Goal: Task Accomplishment & Management: Use online tool/utility

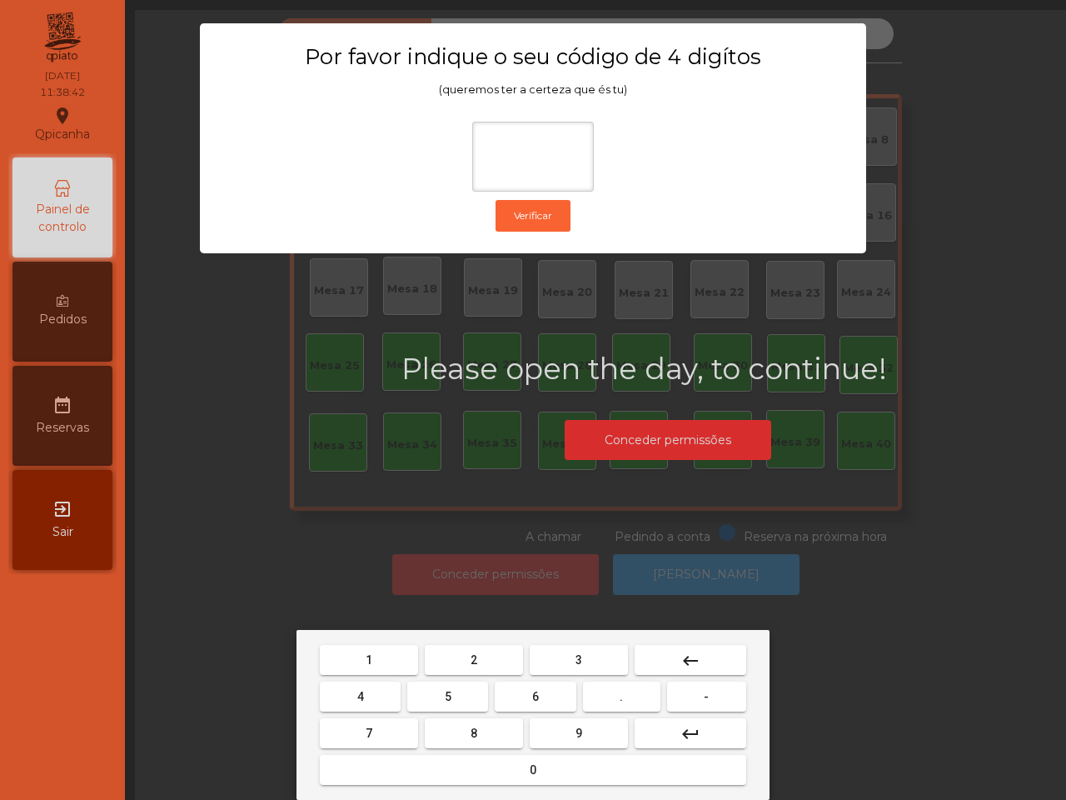
click at [536, 706] on button "6" at bounding box center [535, 696] width 81 height 30
click at [463, 688] on button "5" at bounding box center [447, 696] width 81 height 30
click at [386, 659] on button "1" at bounding box center [369, 660] width 98 height 30
click at [477, 659] on button "2" at bounding box center [474, 660] width 98 height 30
type input "****"
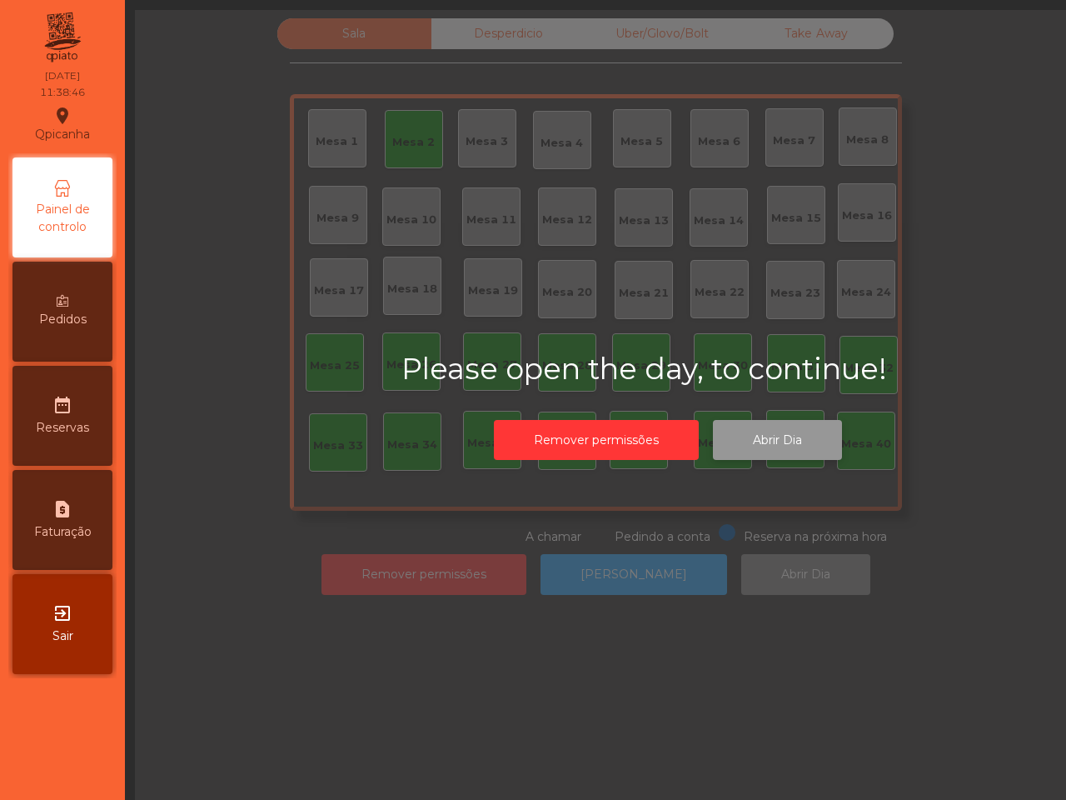
click at [759, 435] on button "Abrir Dia" at bounding box center [777, 440] width 129 height 41
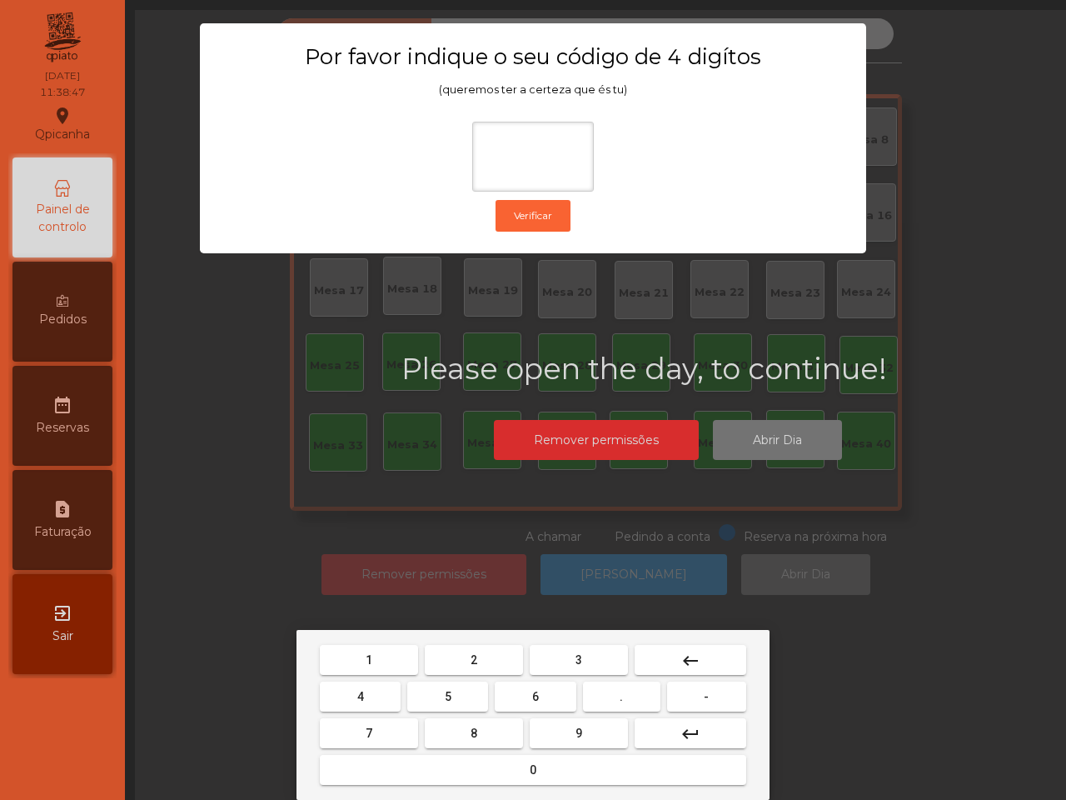
click at [537, 681] on button "6" at bounding box center [535, 696] width 81 height 30
click at [452, 692] on button "5" at bounding box center [447, 696] width 81 height 30
click at [390, 654] on button "1" at bounding box center [369, 660] width 98 height 30
click at [461, 659] on button "2" at bounding box center [474, 660] width 98 height 30
type input "****"
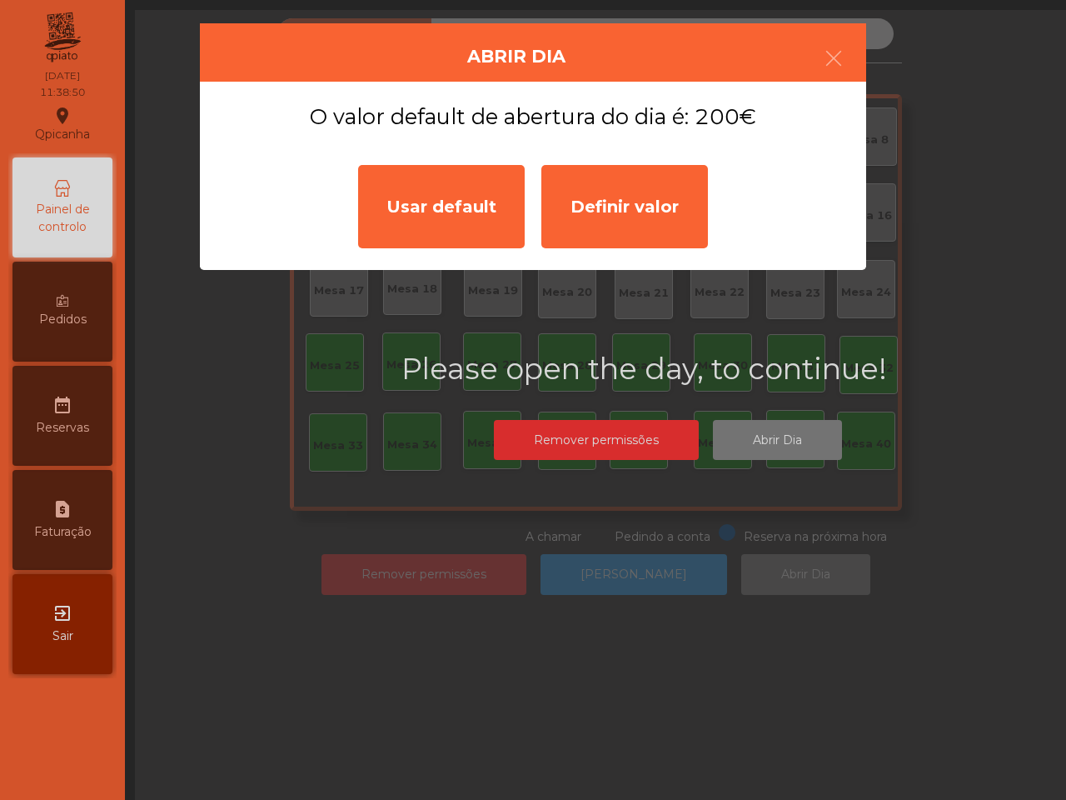
click at [454, 197] on div "Usar default" at bounding box center [441, 206] width 167 height 83
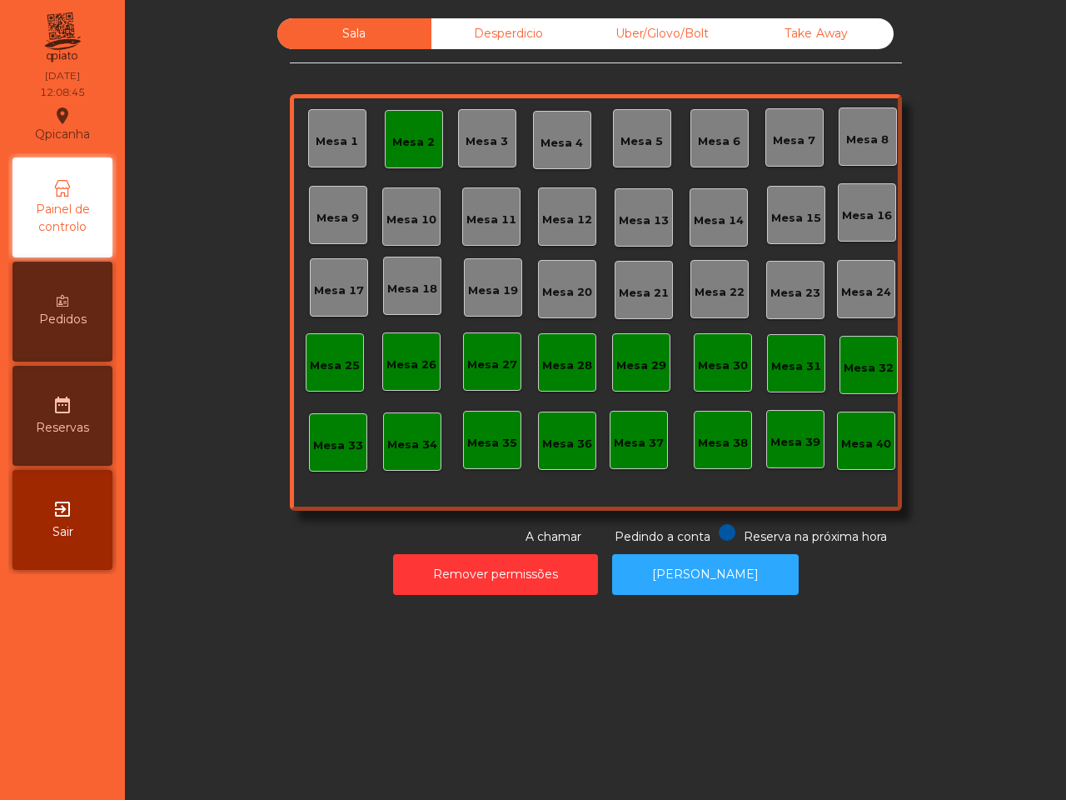
click at [630, 214] on div "Mesa 13" at bounding box center [644, 220] width 50 height 17
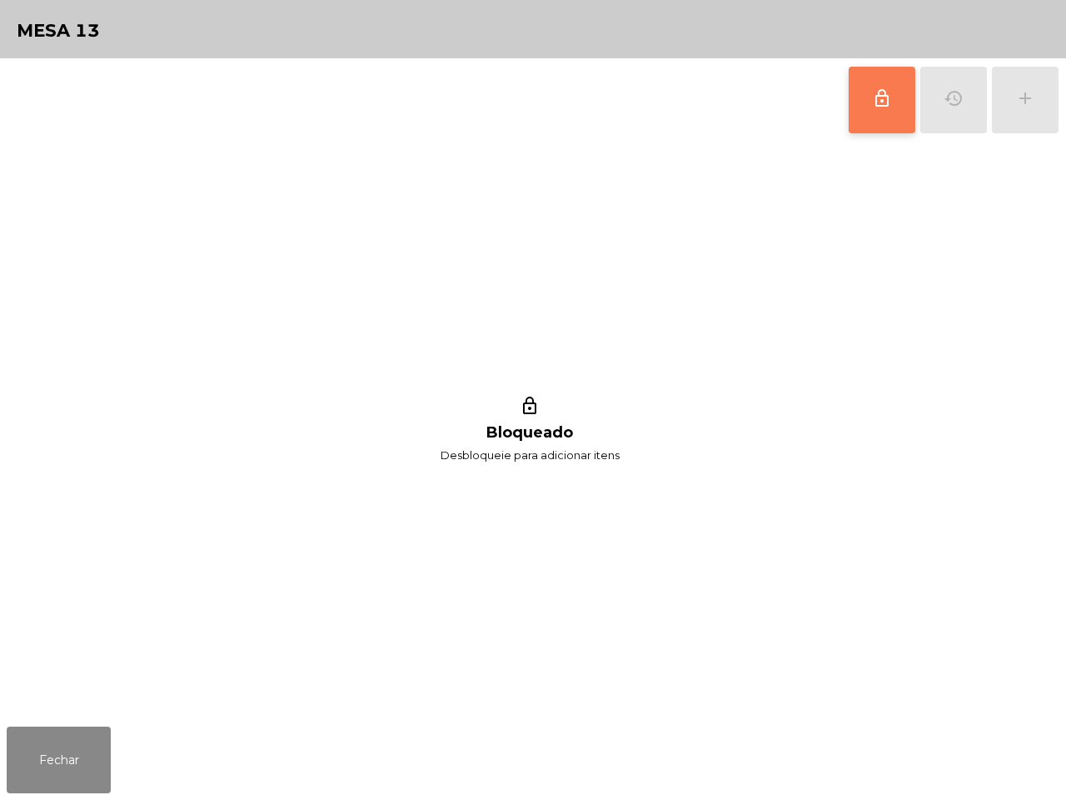
click at [864, 118] on button "lock_outline" at bounding box center [882, 100] width 67 height 67
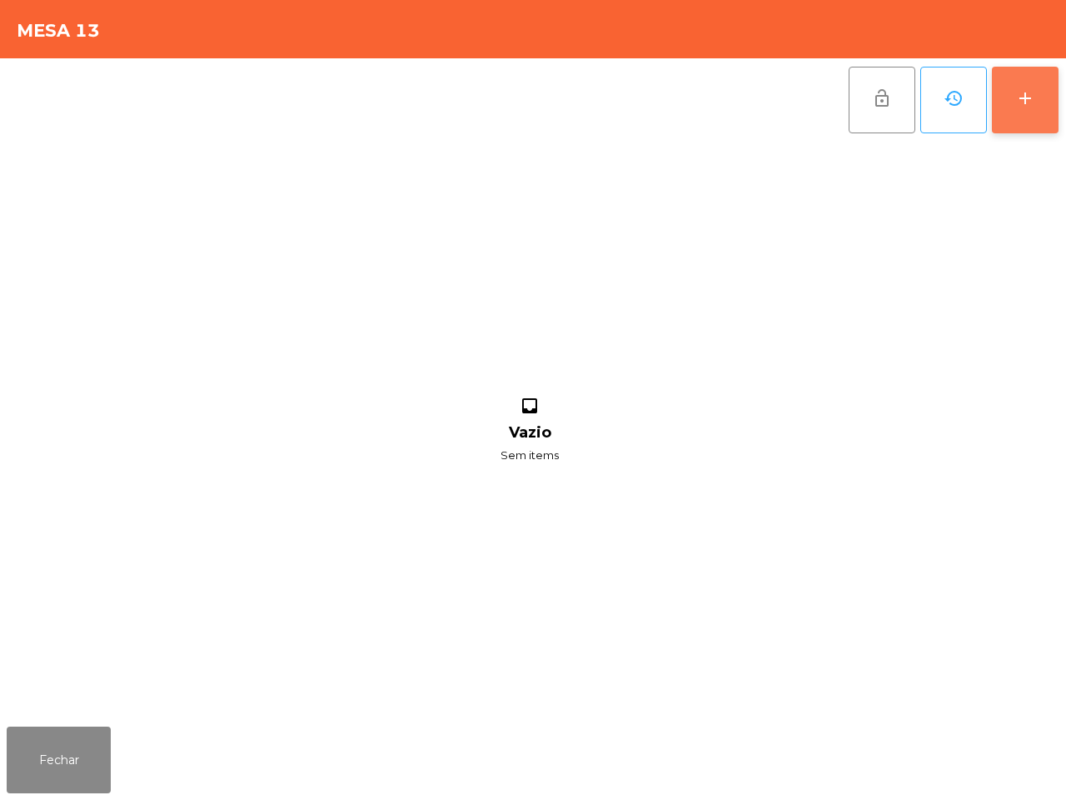
click at [1038, 110] on button "add" at bounding box center [1025, 100] width 67 height 67
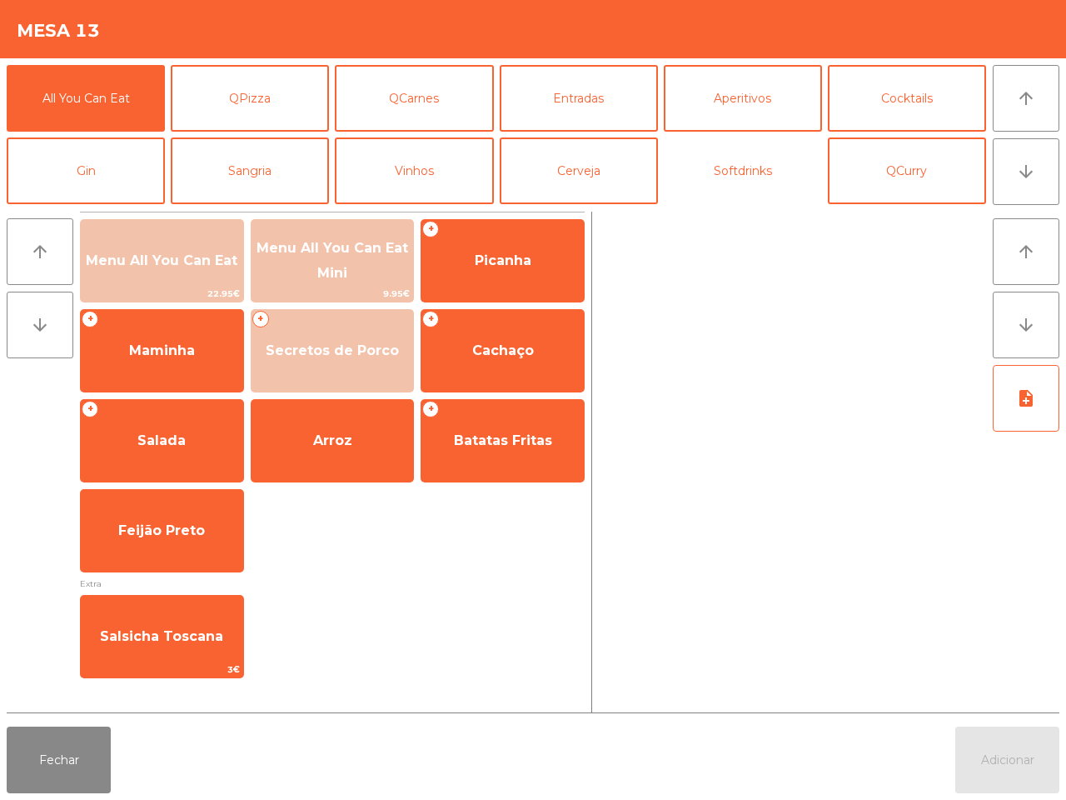
click at [739, 173] on button "Softdrinks" at bounding box center [743, 170] width 158 height 67
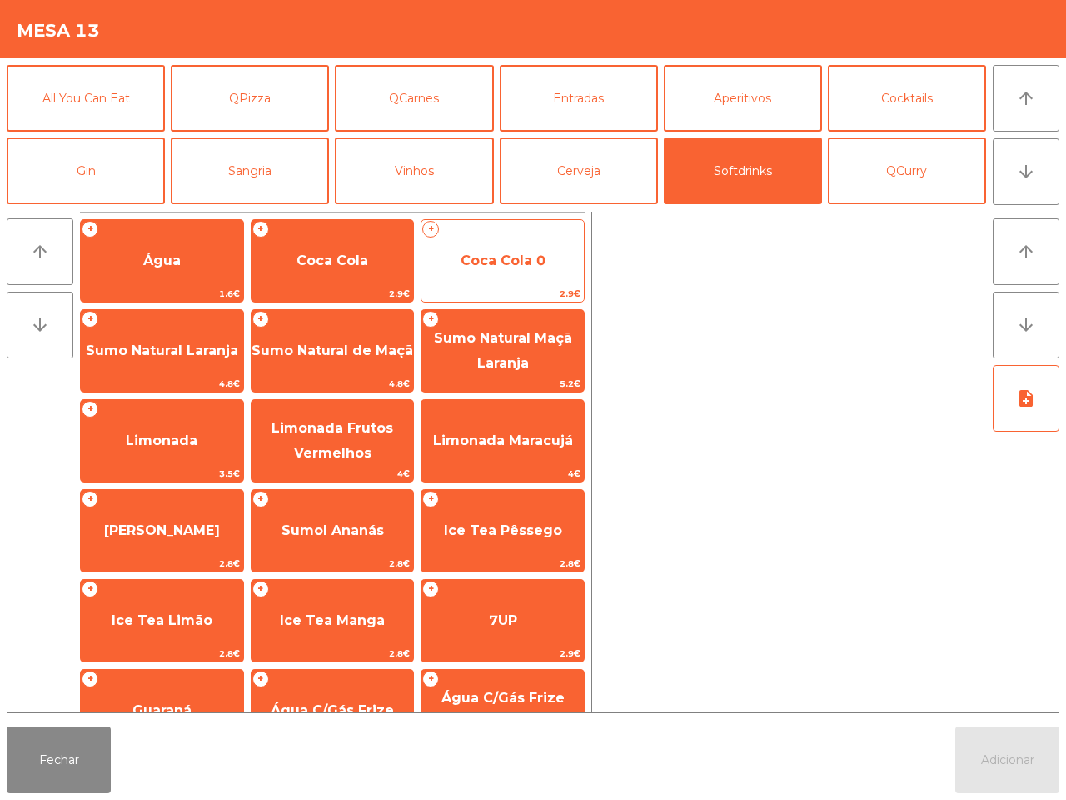
click at [542, 252] on span "Coca Cola 0" at bounding box center [503, 260] width 85 height 16
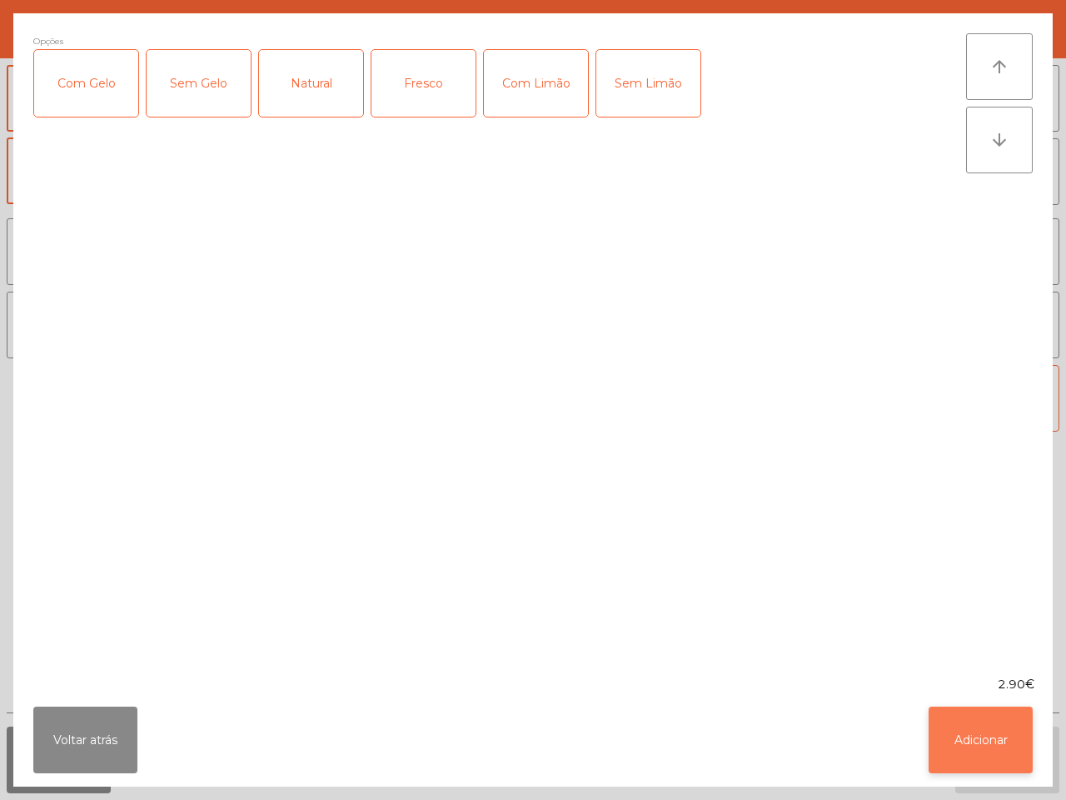
click at [980, 737] on button "Adicionar" at bounding box center [981, 739] width 104 height 67
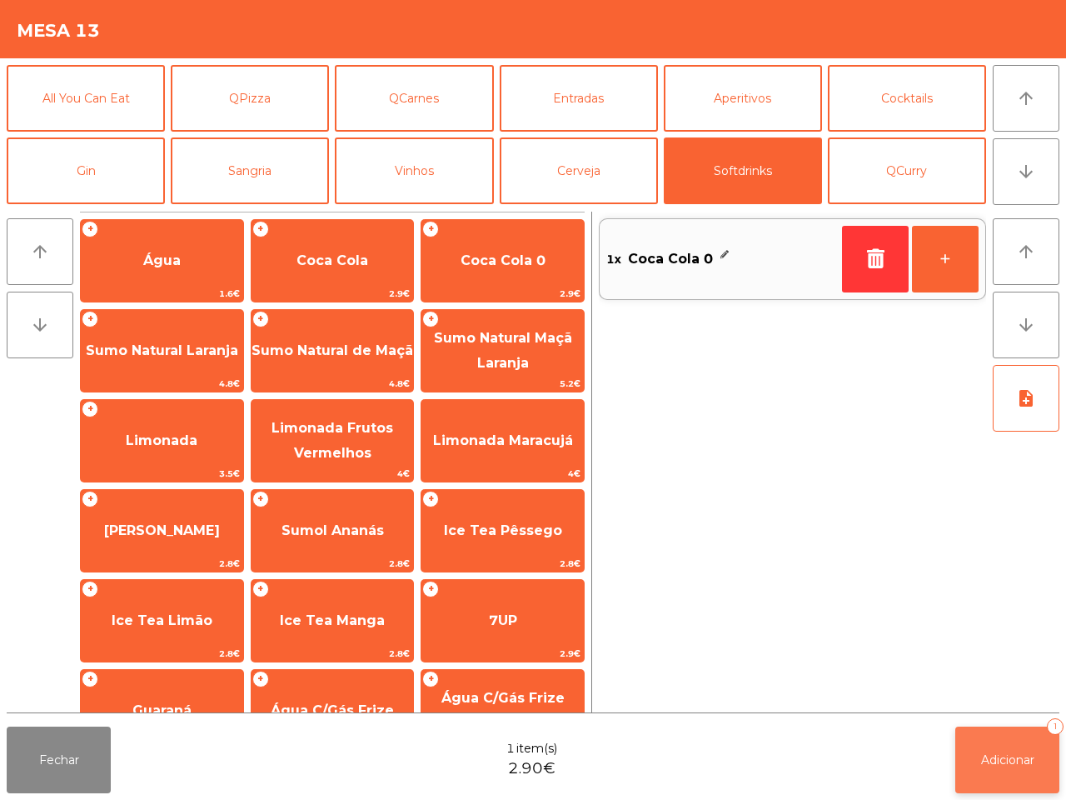
click at [1005, 756] on span "Adicionar" at bounding box center [1007, 759] width 53 height 15
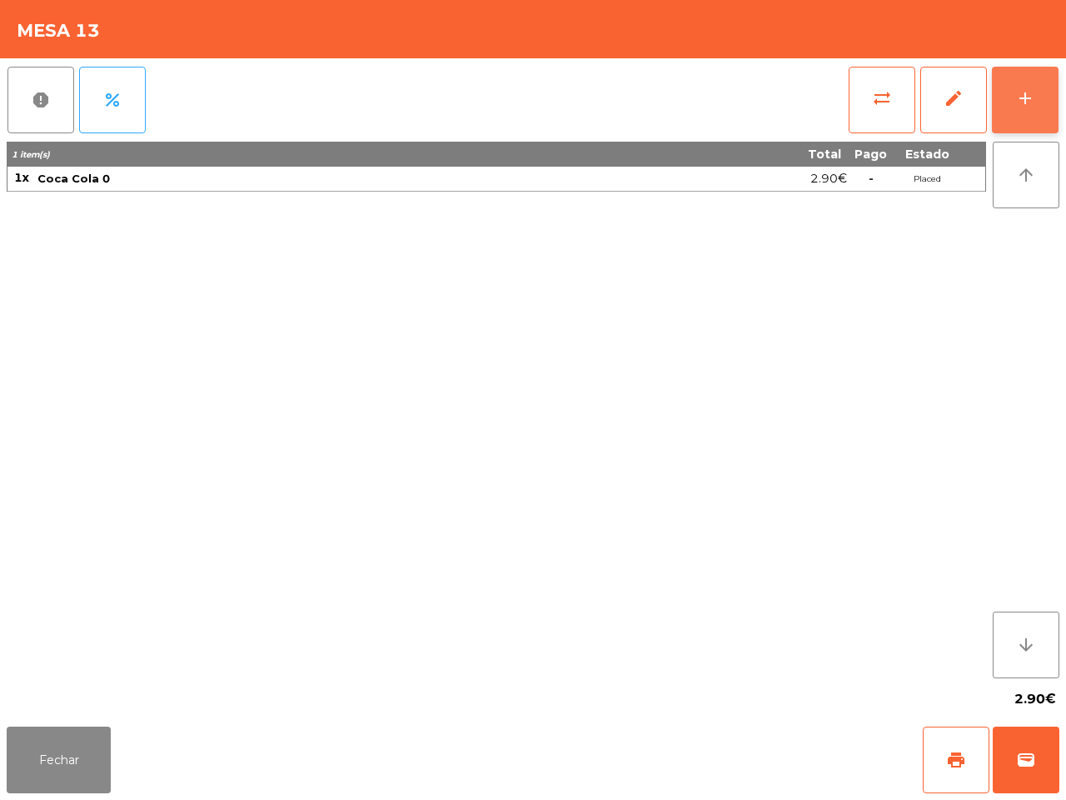
click at [1014, 119] on button "add" at bounding box center [1025, 100] width 67 height 67
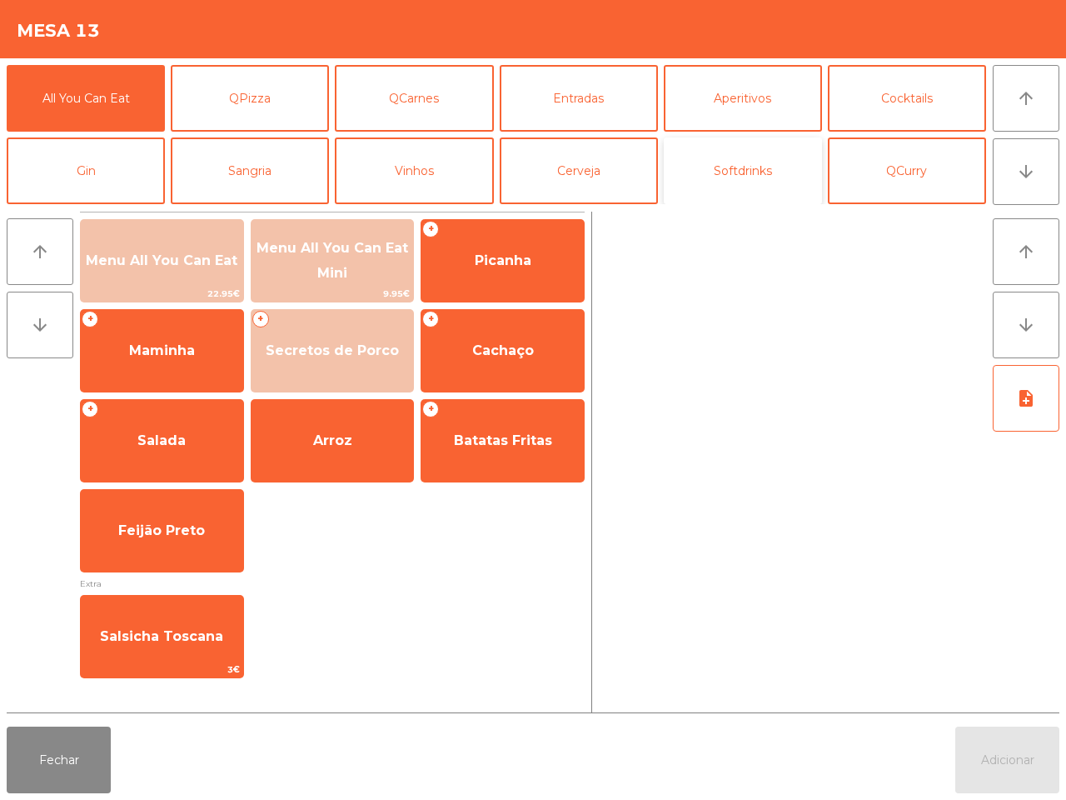
click at [727, 182] on button "Softdrinks" at bounding box center [743, 170] width 158 height 67
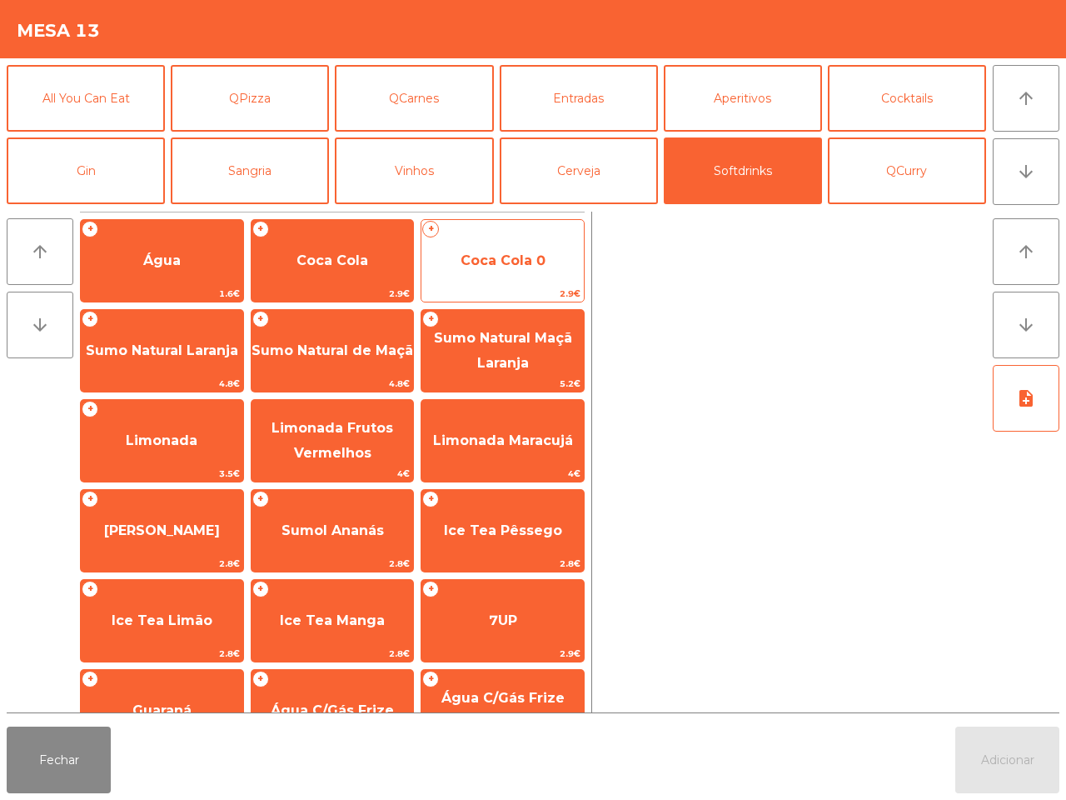
click at [544, 276] on span "Coca Cola 0" at bounding box center [503, 260] width 162 height 45
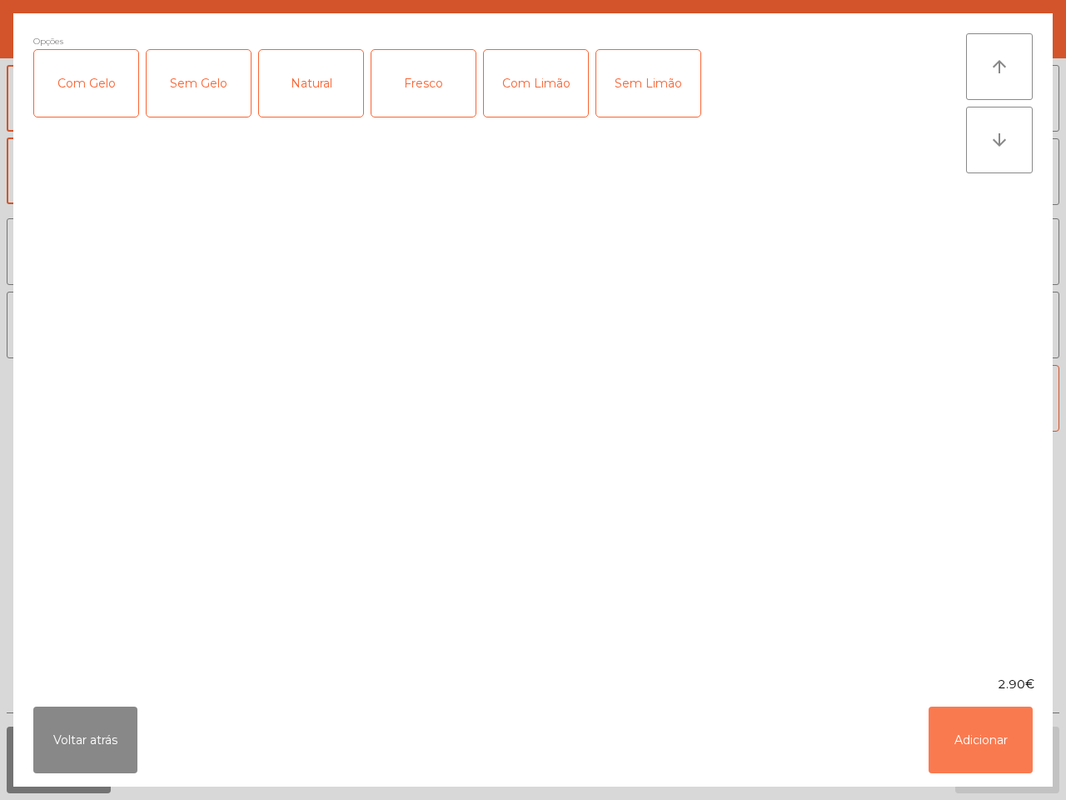
click at [981, 741] on button "Adicionar" at bounding box center [981, 739] width 104 height 67
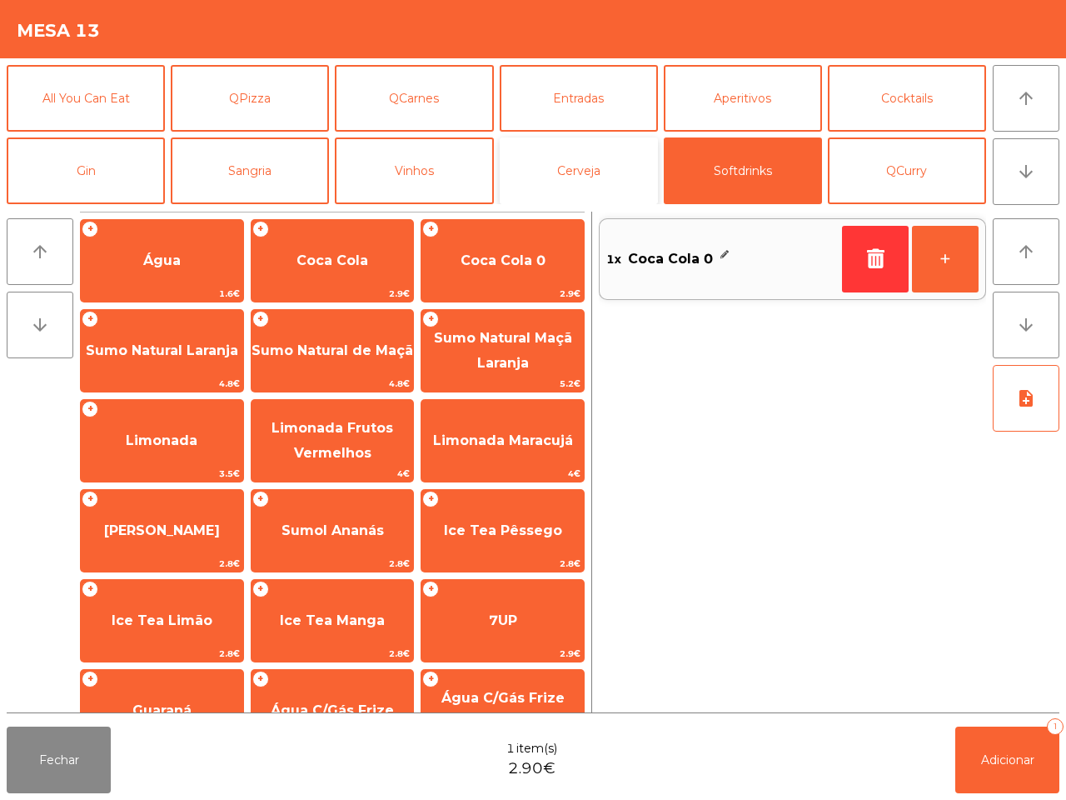
click at [577, 189] on button "Cerveja" at bounding box center [579, 170] width 158 height 67
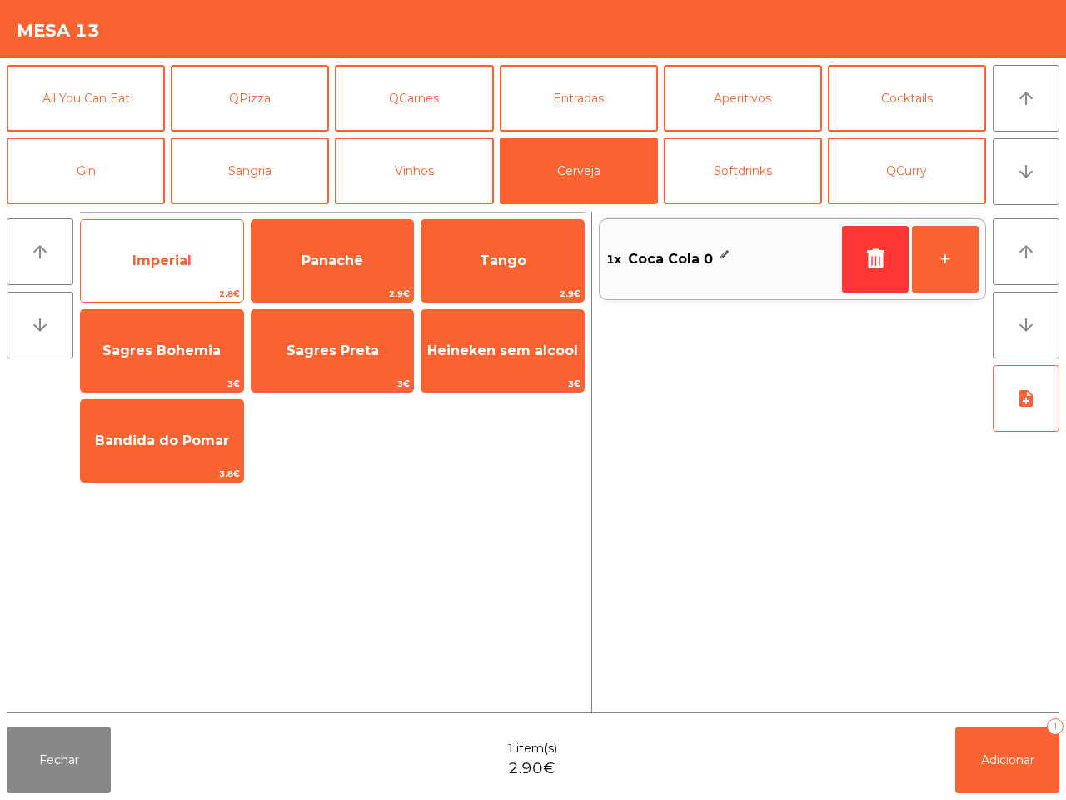
click at [152, 243] on span "Imperial" at bounding box center [162, 260] width 162 height 45
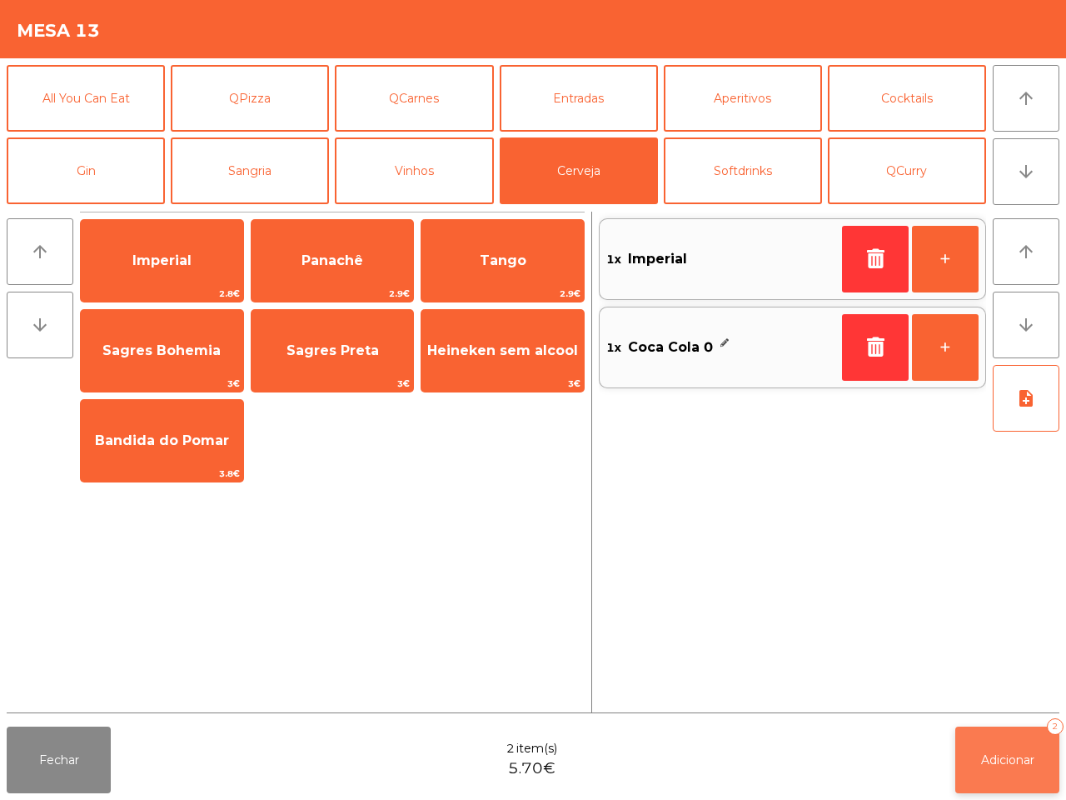
click at [977, 751] on button "Adicionar 2" at bounding box center [1008, 759] width 104 height 67
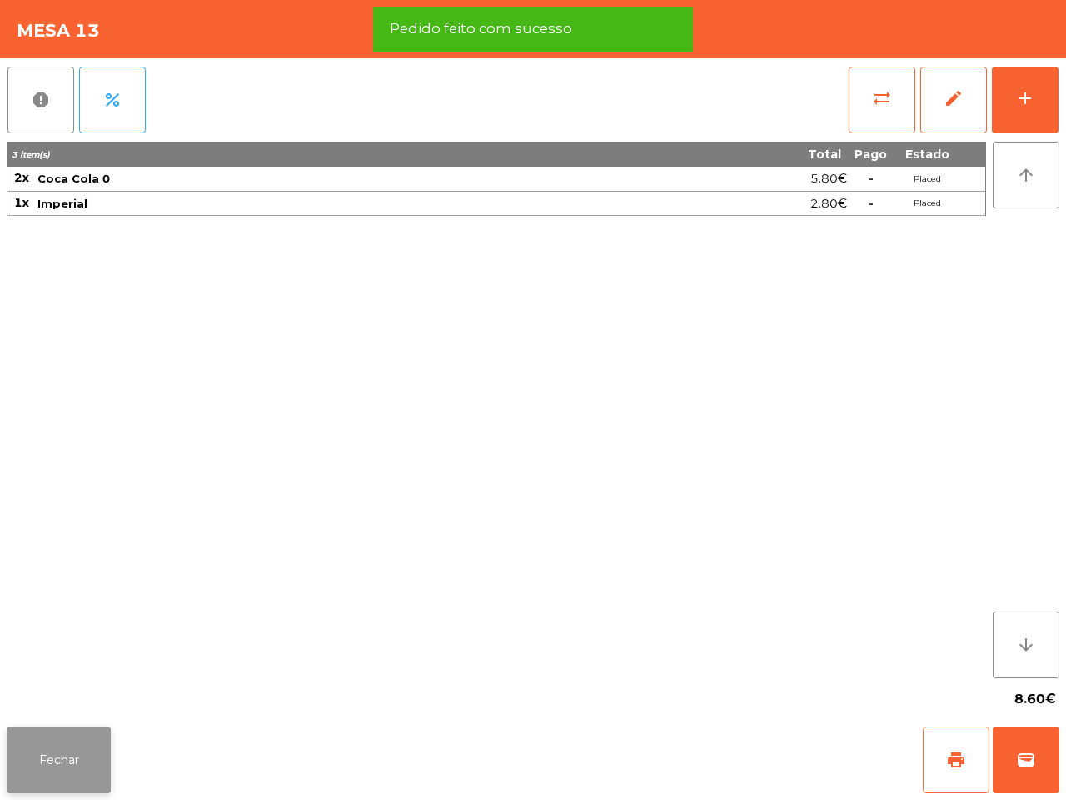
click at [67, 751] on button "Fechar" at bounding box center [59, 759] width 104 height 67
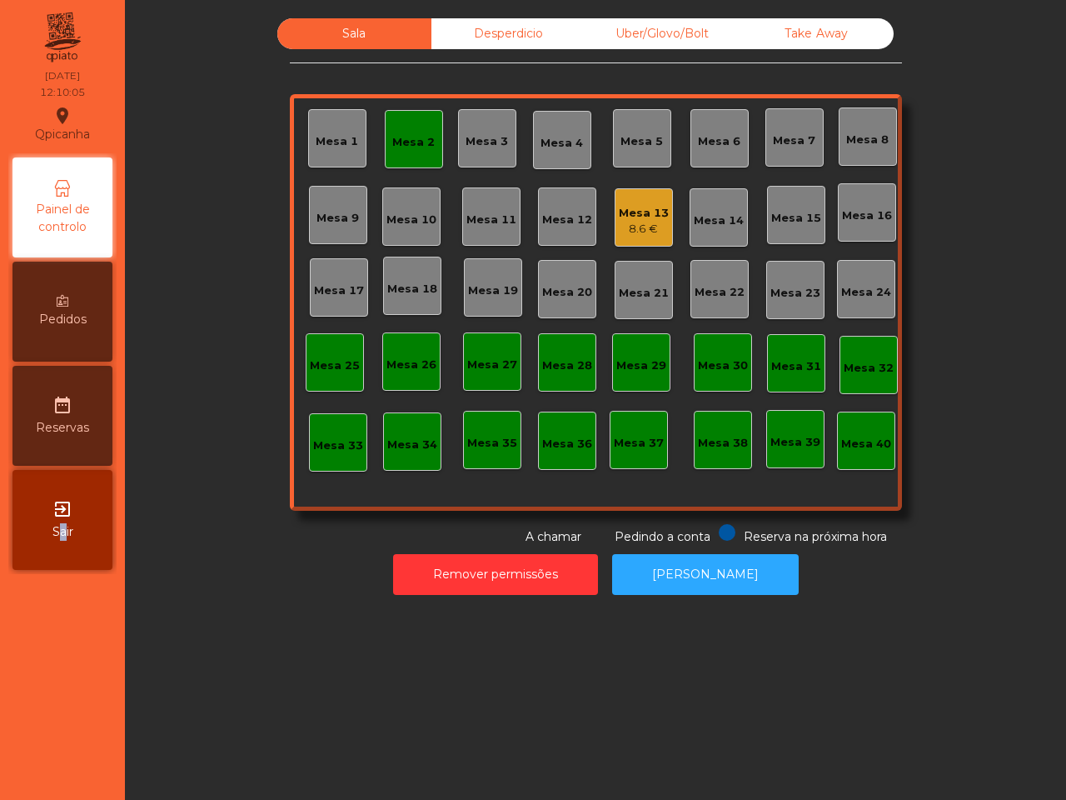
drag, startPoint x: 61, startPoint y: 681, endPoint x: 47, endPoint y: 780, distance: 100.1
click at [47, 779] on nav "Qpicanha location_on [DATE] 12:10:05 Painel de controlo Pedidos date_range Rese…" at bounding box center [62, 400] width 125 height 800
click at [630, 209] on div "Mesa 13" at bounding box center [644, 213] width 50 height 17
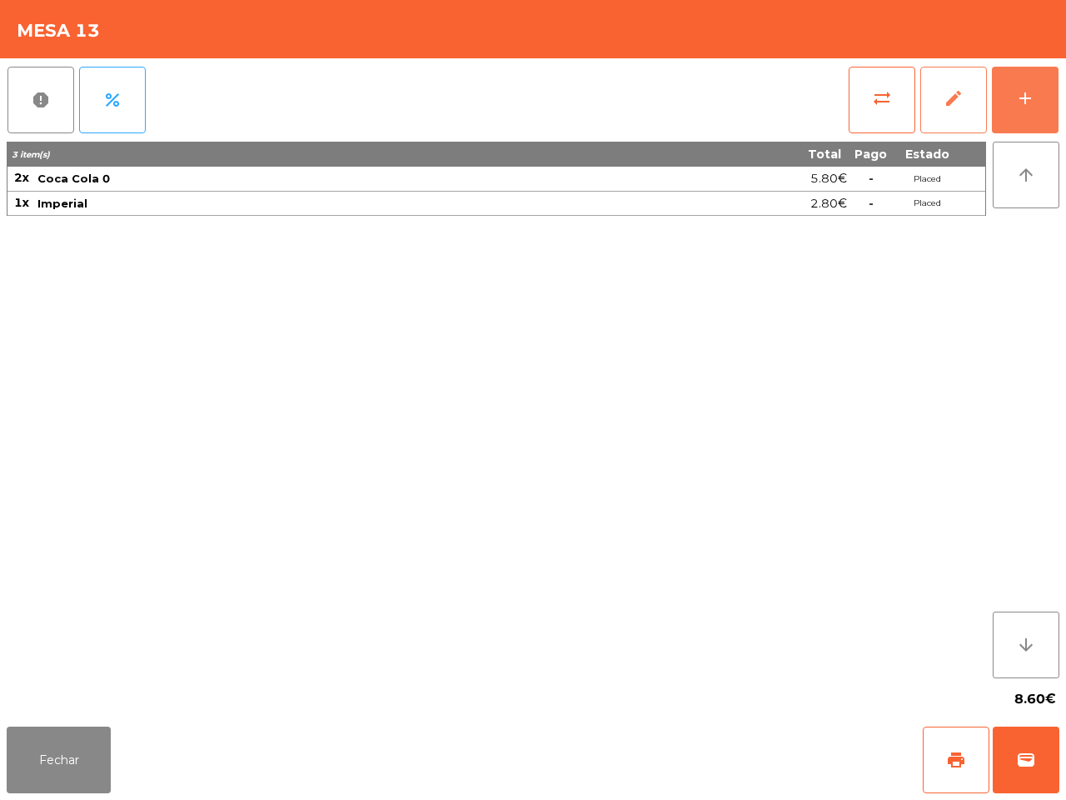
click at [1026, 110] on button "add" at bounding box center [1025, 100] width 67 height 67
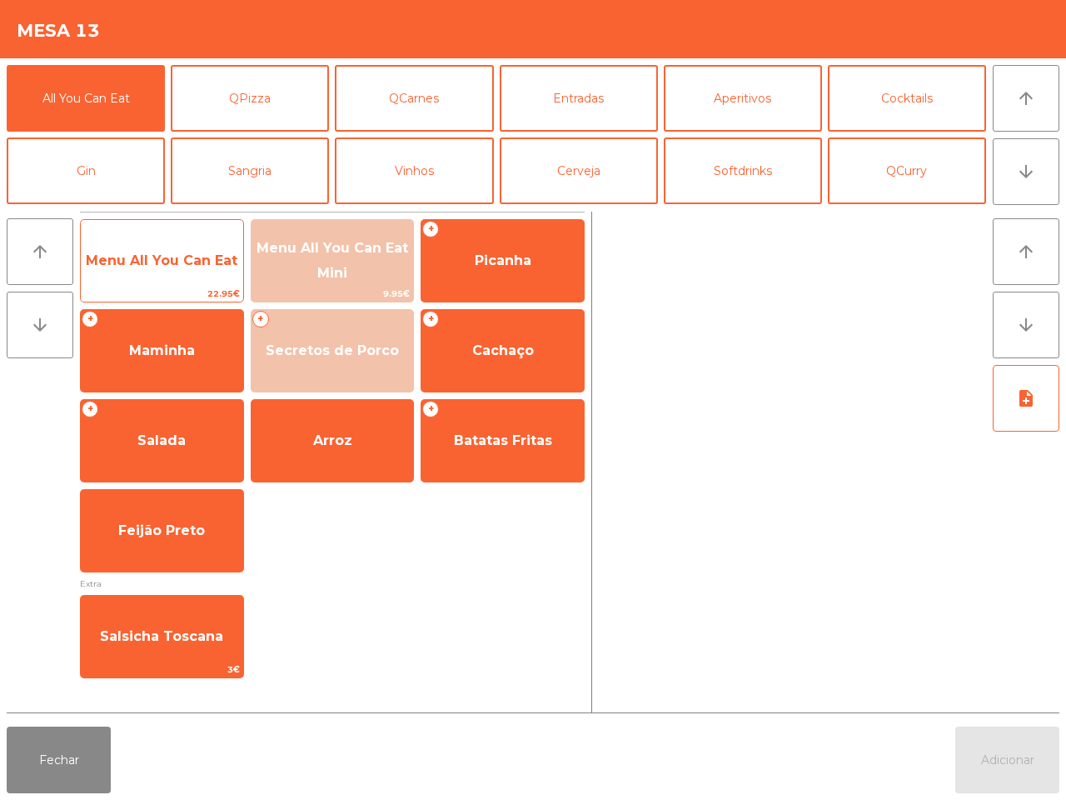
click at [158, 251] on span "Menu All You Can Eat" at bounding box center [162, 260] width 162 height 45
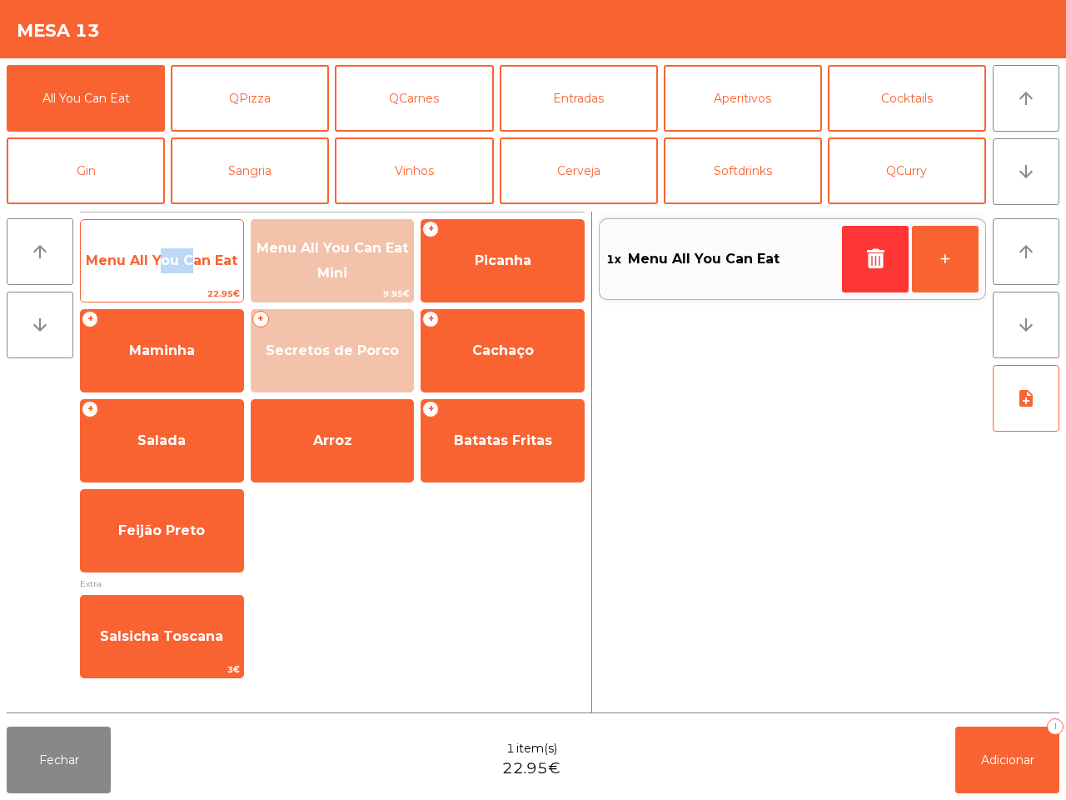
click at [158, 251] on span "Menu All You Can Eat" at bounding box center [162, 260] width 162 height 45
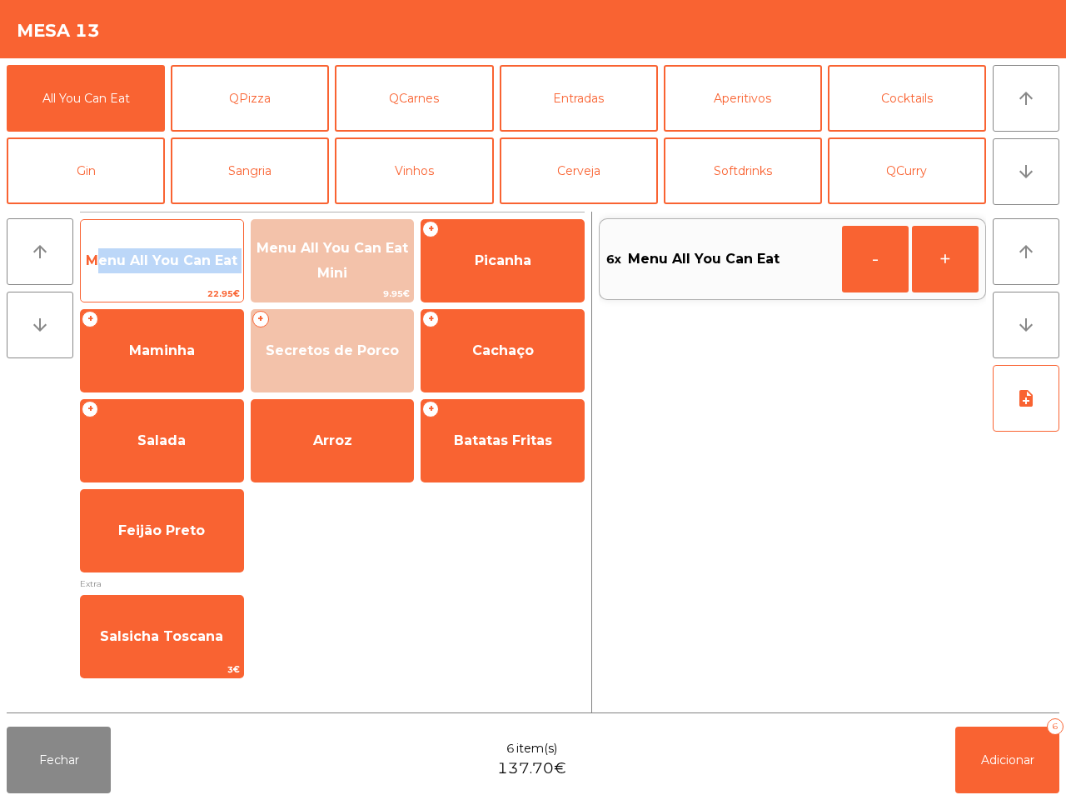
click at [158, 251] on span "Menu All You Can Eat" at bounding box center [162, 260] width 162 height 45
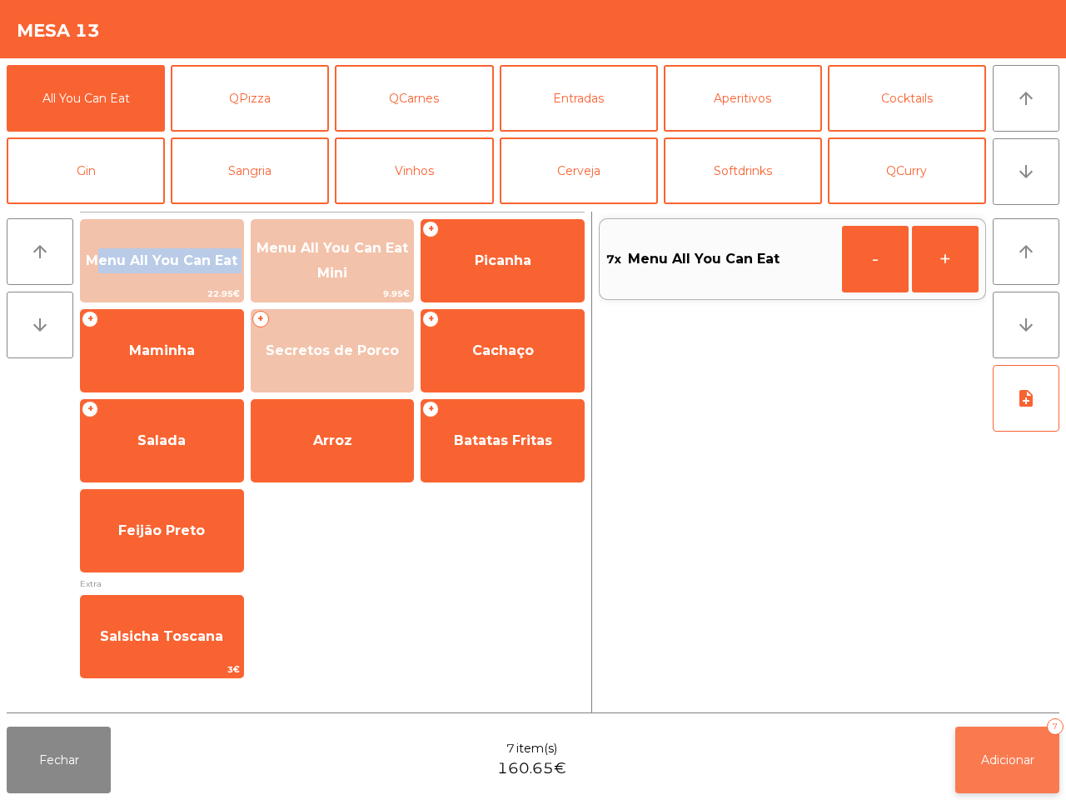
click at [986, 765] on span "Adicionar" at bounding box center [1007, 759] width 53 height 15
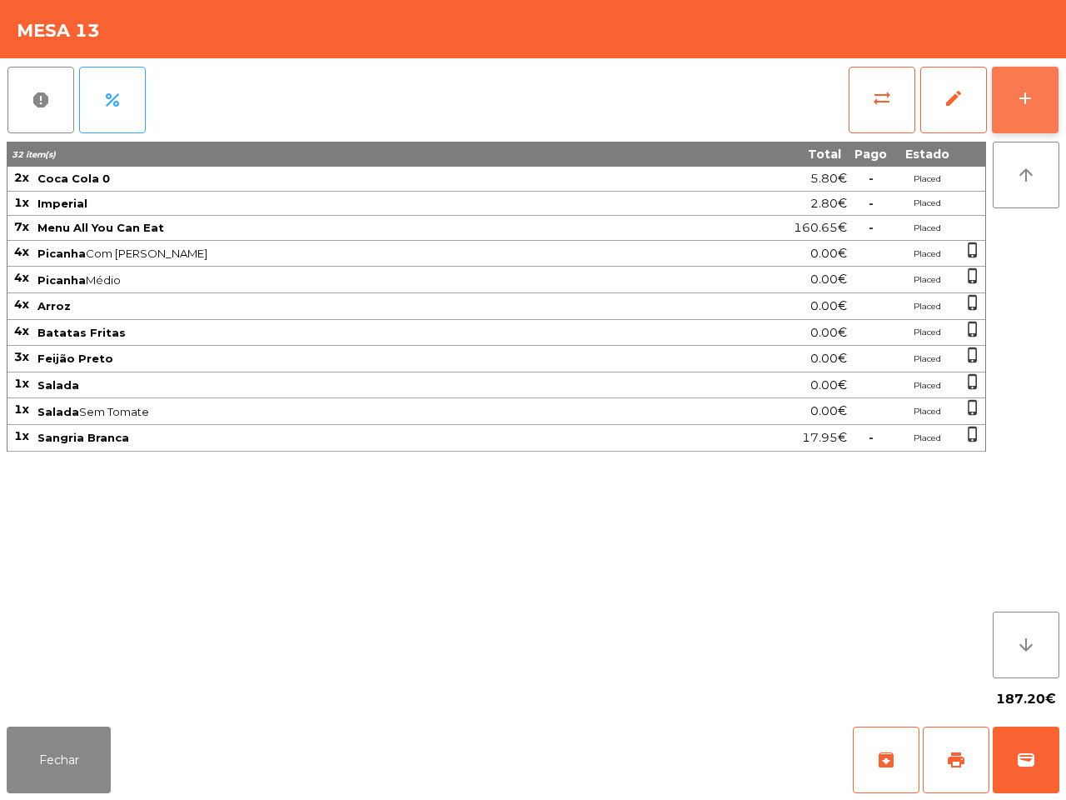
click at [1030, 117] on button "add" at bounding box center [1025, 100] width 67 height 67
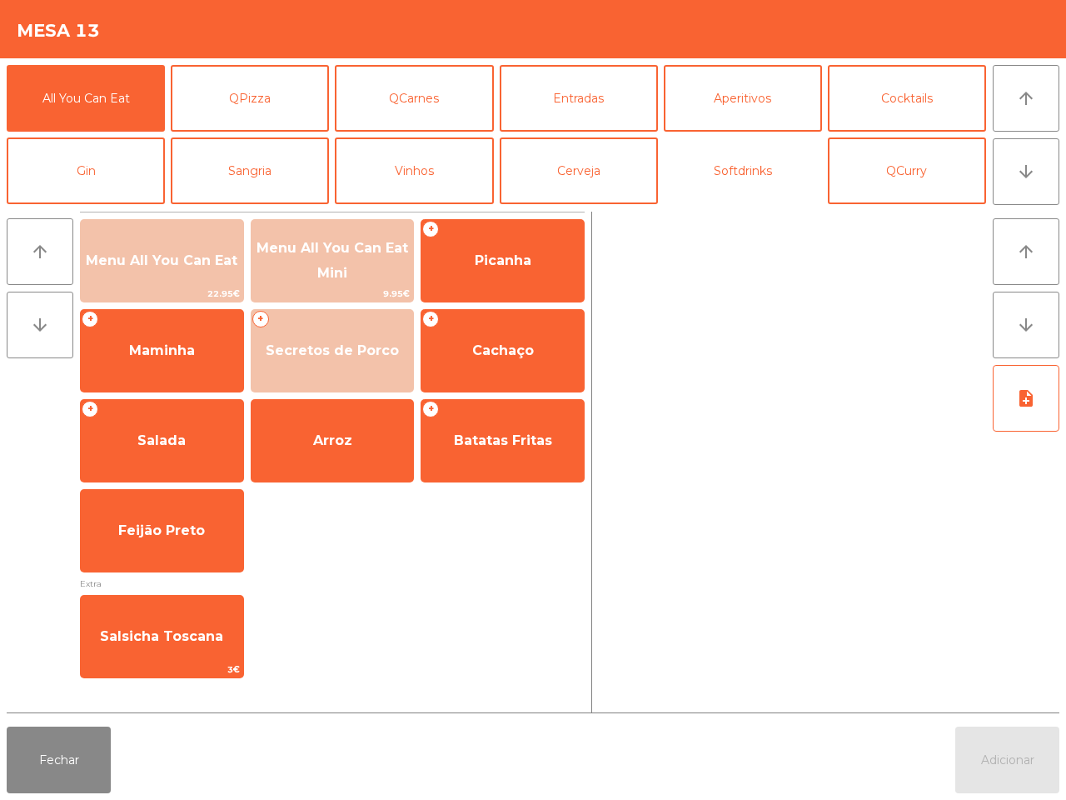
click at [731, 176] on button "Softdrinks" at bounding box center [743, 170] width 158 height 67
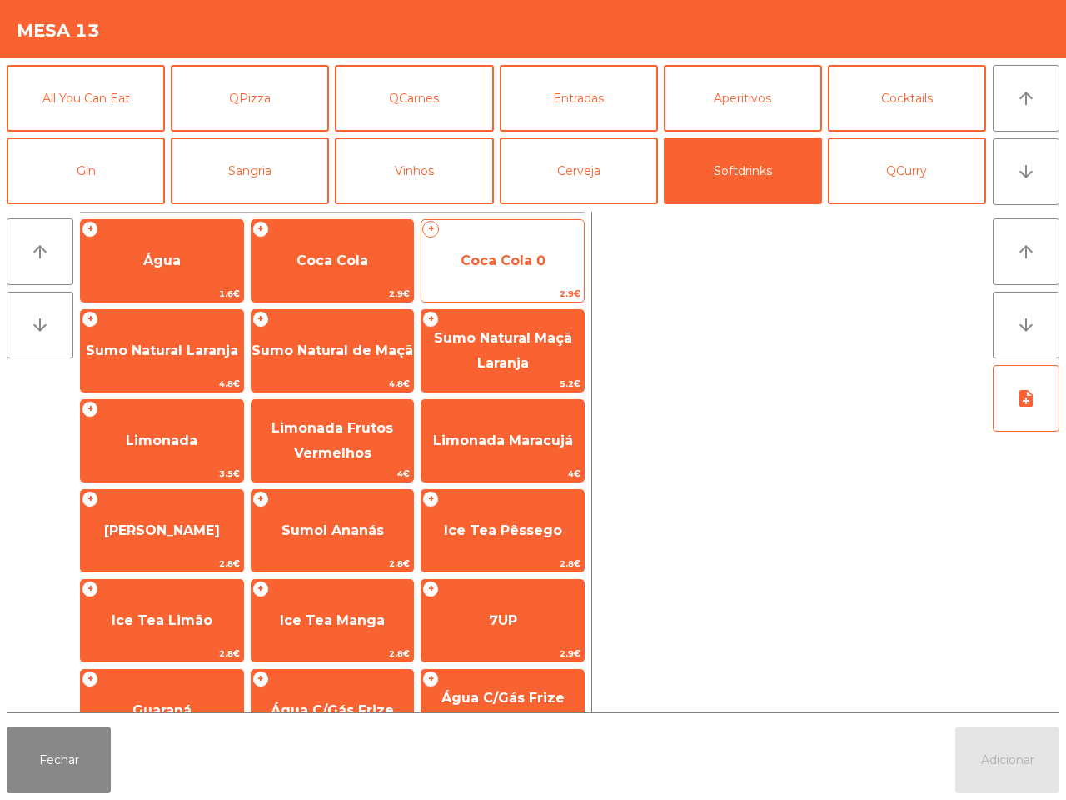
click at [542, 275] on span "Coca Cola 0" at bounding box center [503, 260] width 162 height 45
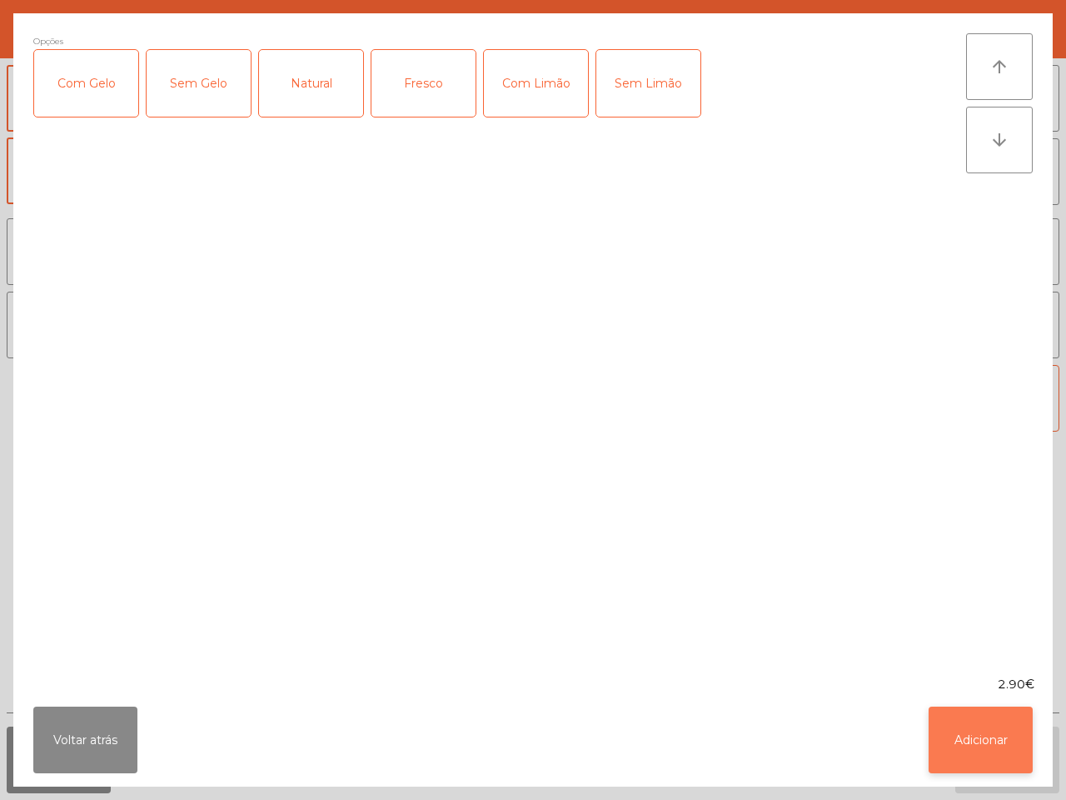
click at [969, 740] on button "Adicionar" at bounding box center [981, 739] width 104 height 67
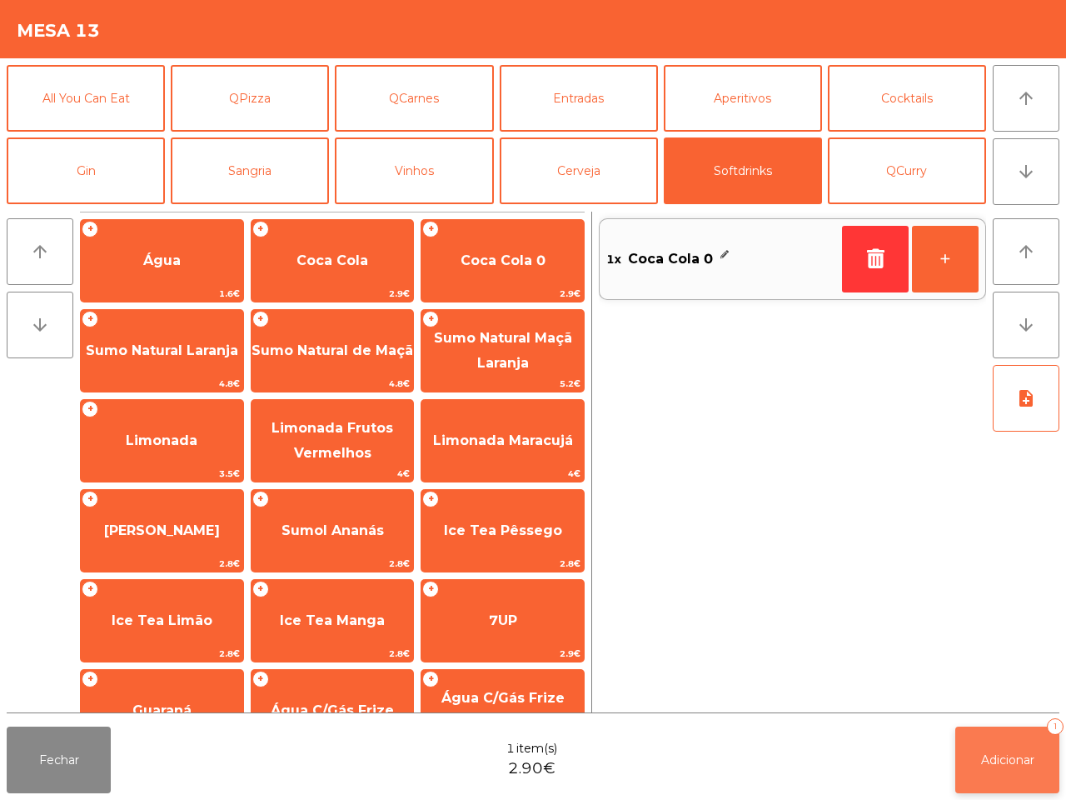
click at [996, 746] on button "Adicionar 1" at bounding box center [1008, 759] width 104 height 67
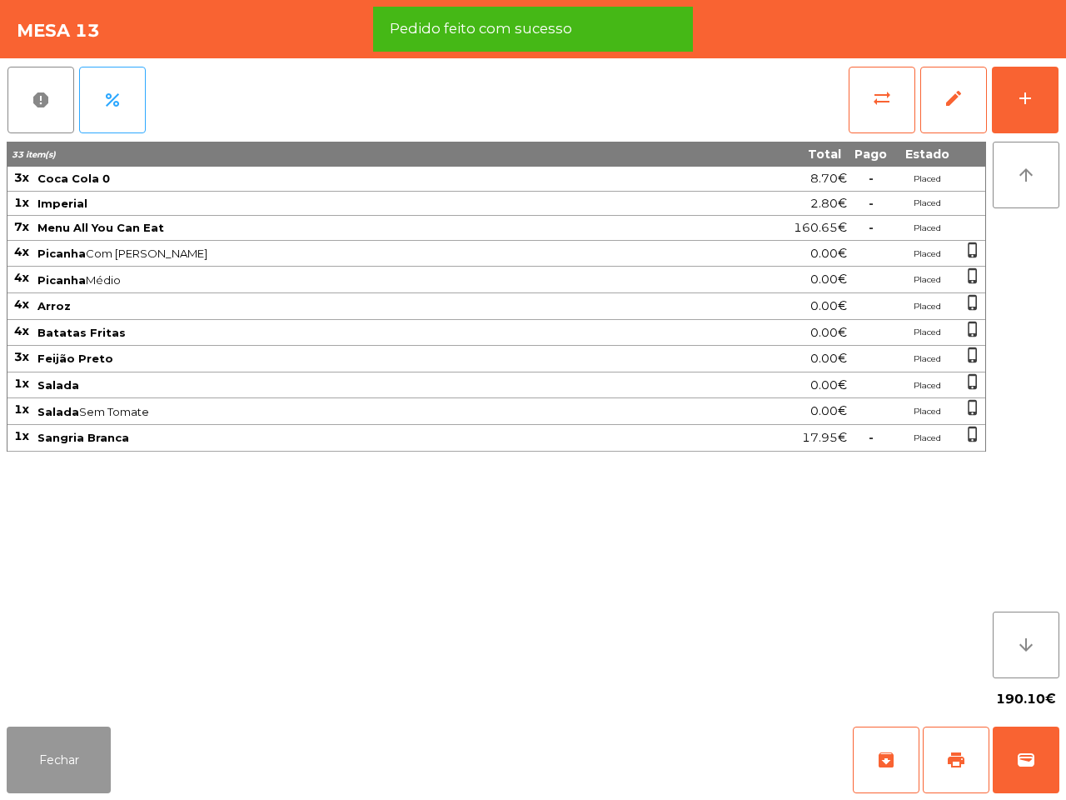
click at [46, 742] on button "Fechar" at bounding box center [59, 759] width 104 height 67
